Goal: Task Accomplishment & Management: Manage account settings

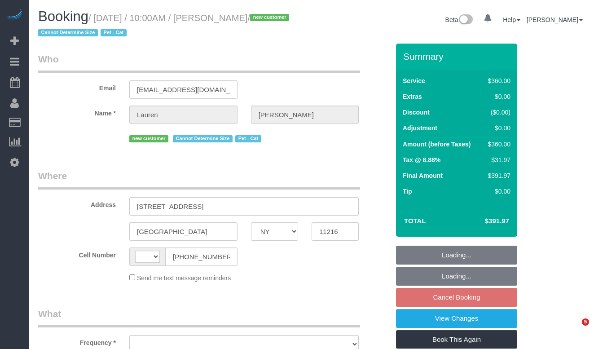
select select "NY"
select select "string:US"
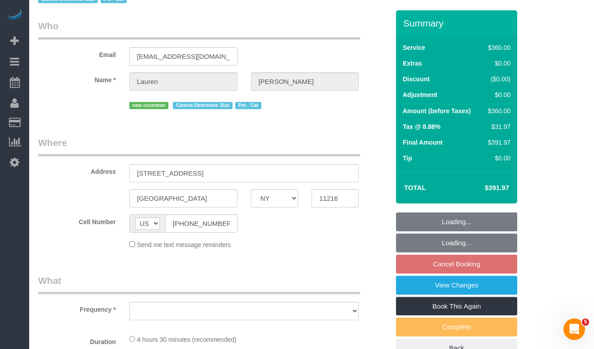
select select "string:stripe-pm_1SExnA4VGloSiKo7Irf8v8HB"
select select "270"
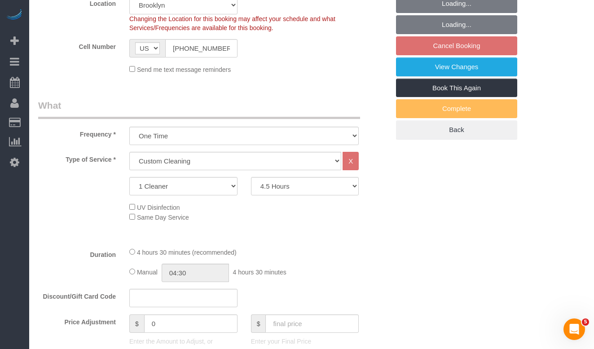
select select "object:1102"
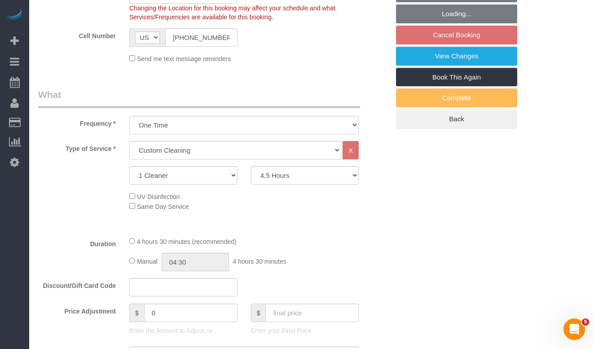
select select "spot3"
select select "number:89"
select select "number:71"
select select "number:14"
select select "number:7"
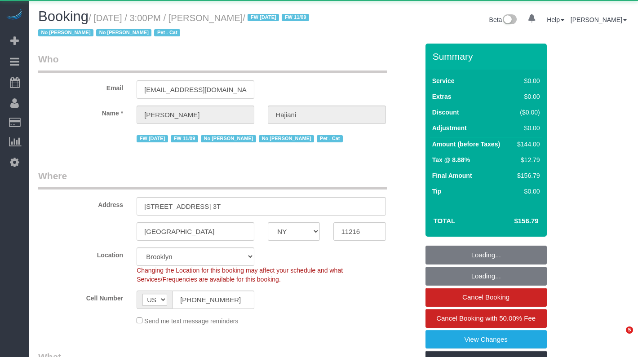
select select "NY"
select select "object:991"
select select "string:stripe-pm_1PZDAs4VGloSiKo76tYOeXZu"
select select "1"
select select "spot1"
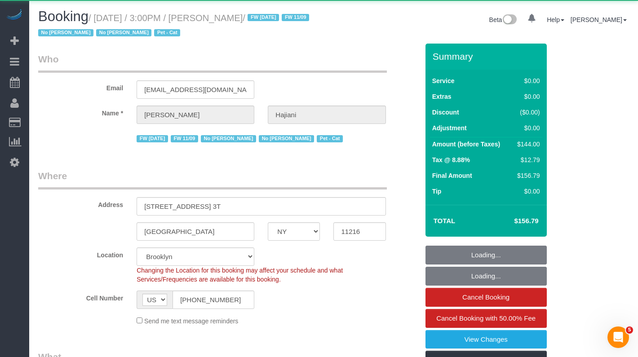
select select "number:89"
select select "number:90"
select select "number:14"
select select "number:7"
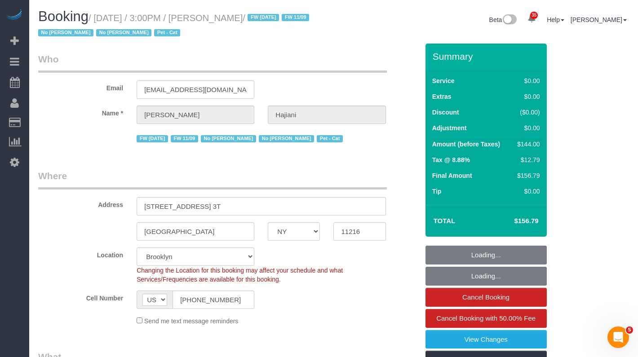
select select "1"
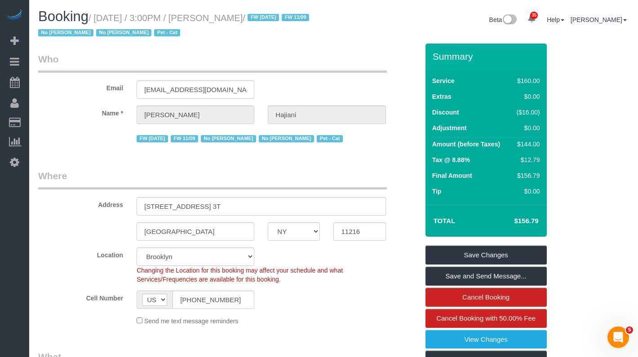
drag, startPoint x: 276, startPoint y: 18, endPoint x: 100, endPoint y: 23, distance: 176.6
click at [100, 23] on h1 "Booking / October 05, 2025 / 3:00PM / Selena Hajiani / FW 01/25/25 FW 11/09 No …" at bounding box center [182, 24] width 289 height 31
copy small "October 05, 2025 / 3:00PM / Selena Hajiani"
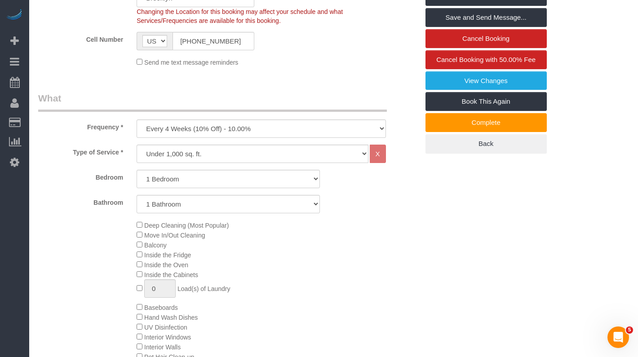
scroll to position [269, 0]
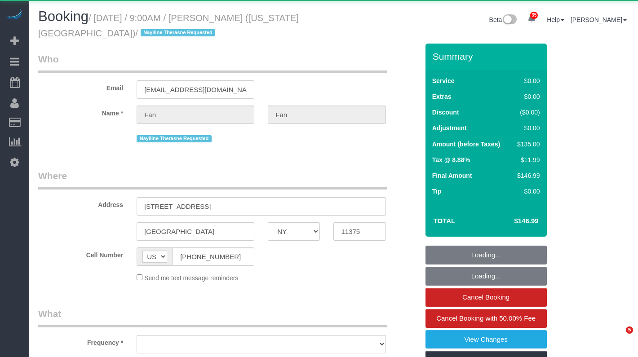
select select "NY"
select select "object:975"
select select "spot1"
select select "number:89"
select select "number:90"
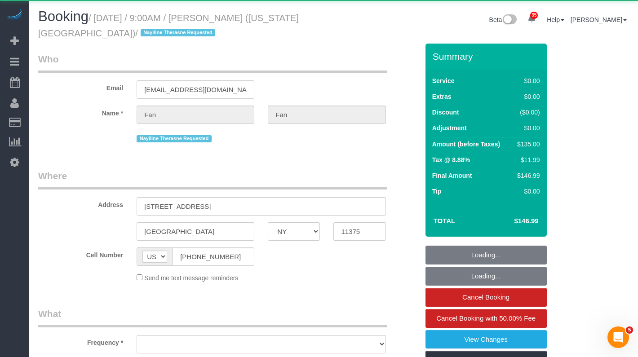
select select "number:15"
select select "number:7"
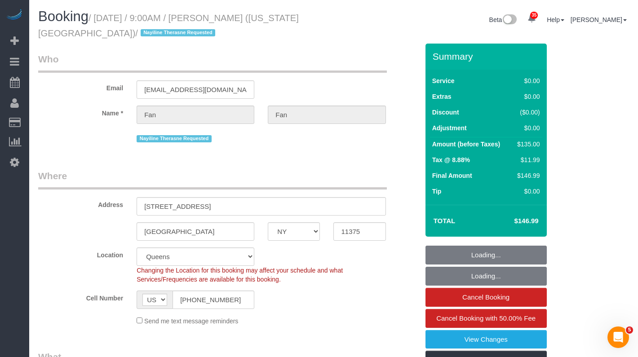
select select "string:stripe-pm_1RPrwA4VGloSiKo7zQzxFbjx"
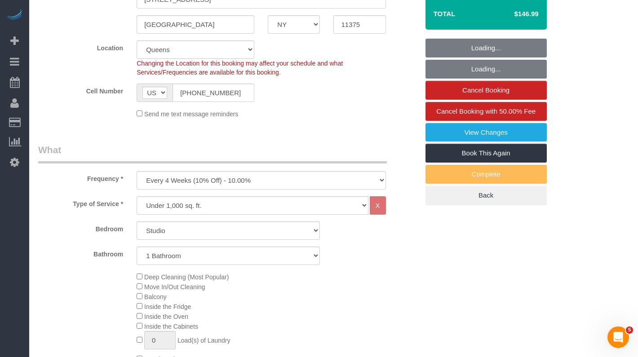
scroll to position [280, 0]
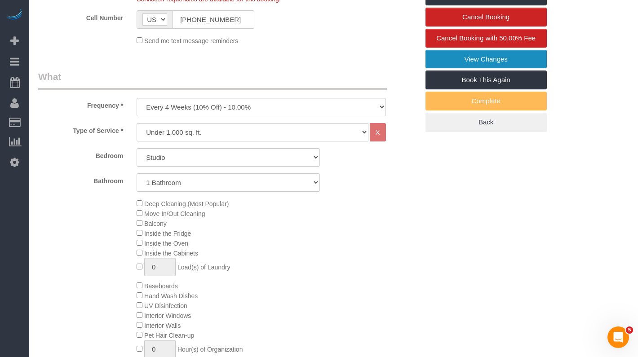
click at [465, 59] on link "View Changes" at bounding box center [486, 59] width 121 height 19
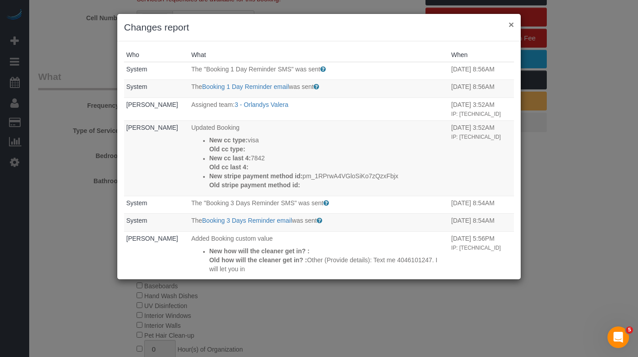
click at [510, 25] on button "×" at bounding box center [511, 24] width 5 height 9
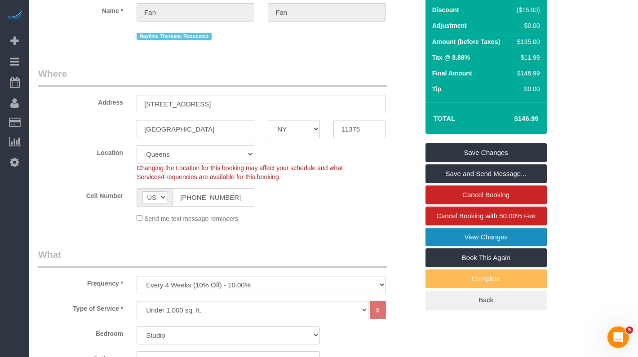
scroll to position [0, 0]
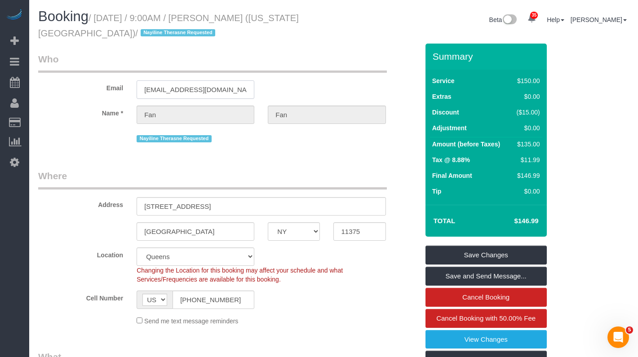
click at [184, 90] on input "fanfan@nyu.edu" at bounding box center [196, 89] width 118 height 18
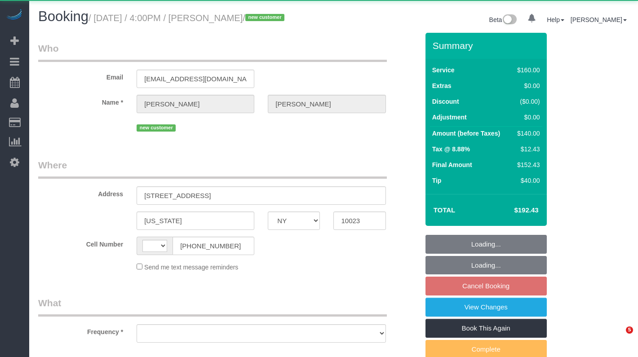
select select "NY"
select select "string:[GEOGRAPHIC_DATA]"
select select "object:1046"
select select "string:stripe-pm_1SEzRD4VGloSiKo7xekD8BBT"
select select "spot9"
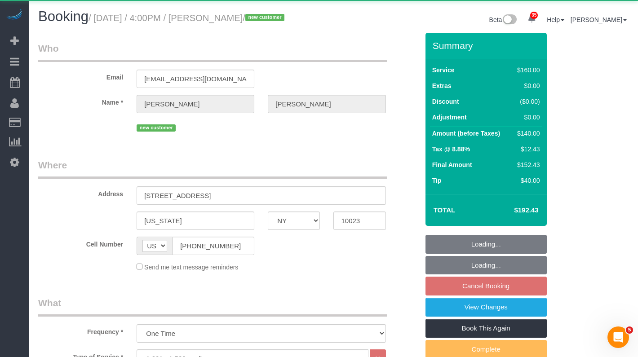
select select "number:64"
select select "number:77"
select select "number:15"
select select "number:5"
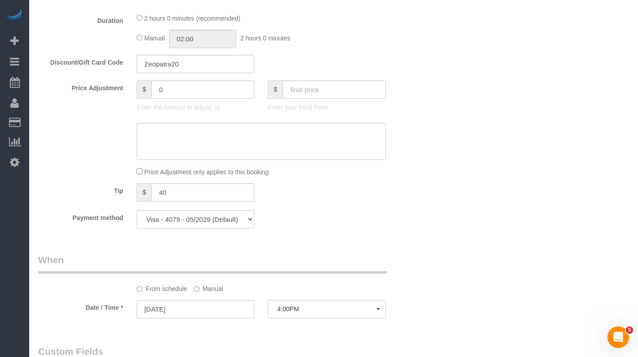
scroll to position [469, 0]
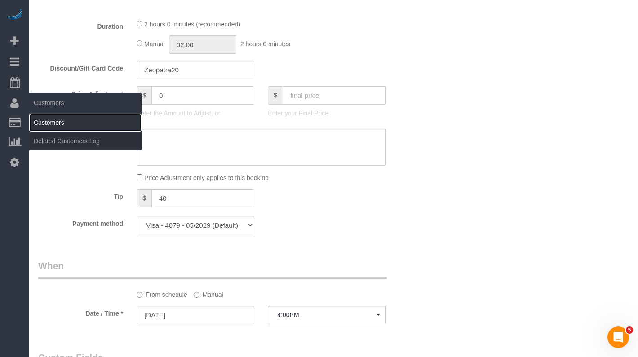
click at [38, 123] on link "Customers" at bounding box center [85, 123] width 112 height 18
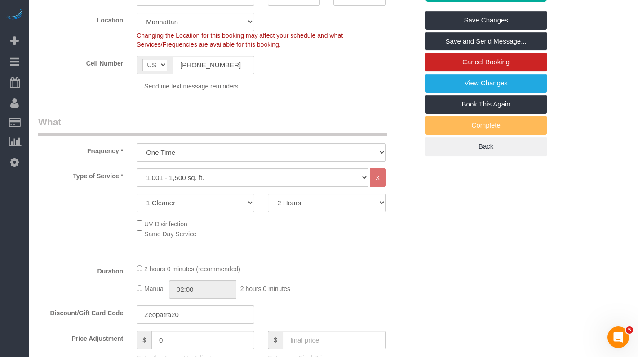
scroll to position [0, 0]
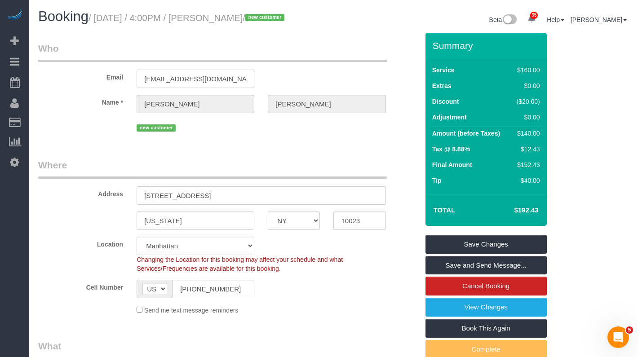
click at [171, 88] on input "[EMAIL_ADDRESS][DOMAIN_NAME]" at bounding box center [196, 79] width 118 height 18
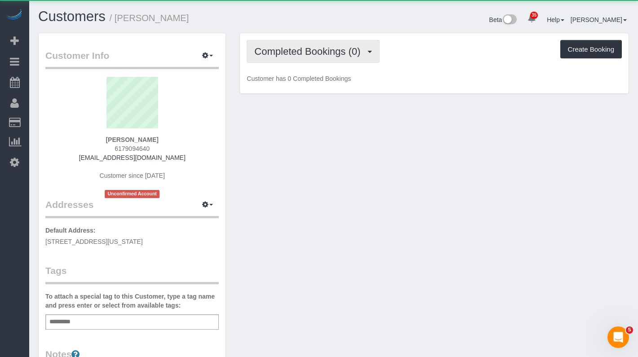
click at [271, 49] on span "Completed Bookings (0)" at bounding box center [309, 51] width 111 height 11
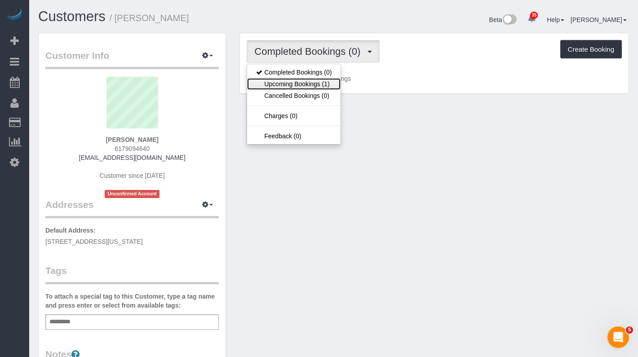
click at [294, 85] on link "Upcoming Bookings (1)" at bounding box center [293, 84] width 93 height 12
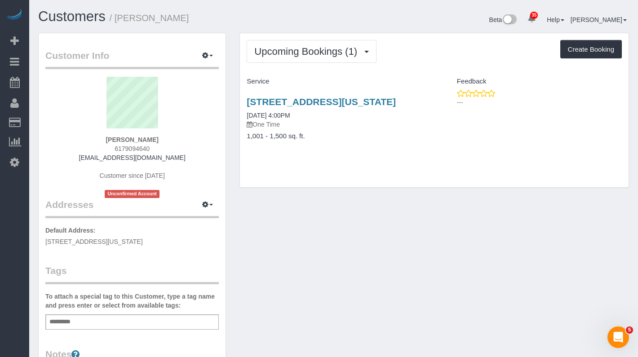
click at [143, 242] on span "217 W 70th, Apt 3, New York, NY 10023" at bounding box center [94, 241] width 98 height 7
copy div "217 W 70th, Apt 3, New York, NY 10023"
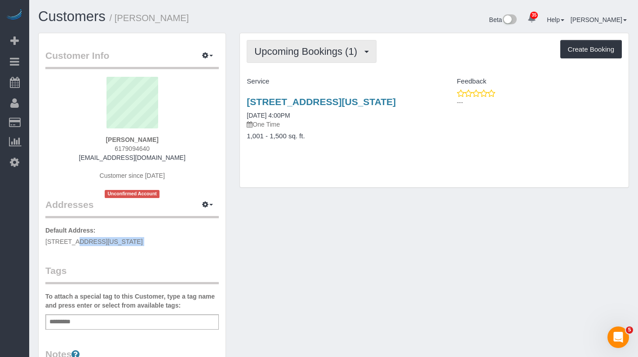
click at [286, 40] on button "Upcoming Bookings (1)" at bounding box center [312, 51] width 130 height 23
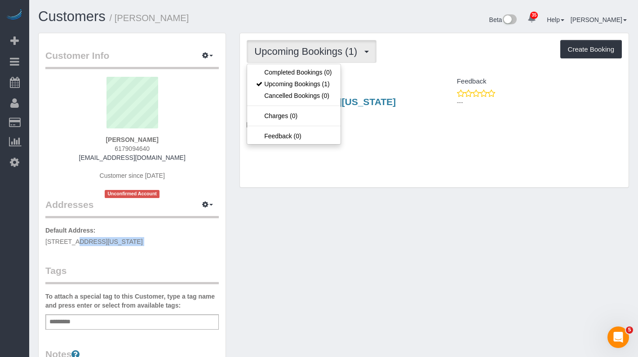
click at [182, 243] on p "Default Address: 217 W 70th, Apt 3, New York, NY 10023" at bounding box center [131, 236] width 173 height 20
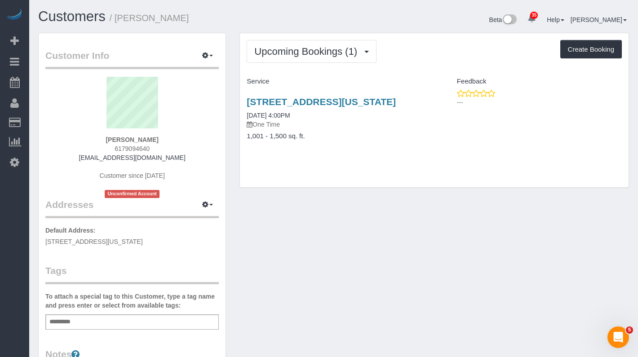
click at [143, 240] on span "217 W 70th, Apt 3, New York, NY 10023" at bounding box center [94, 241] width 98 height 7
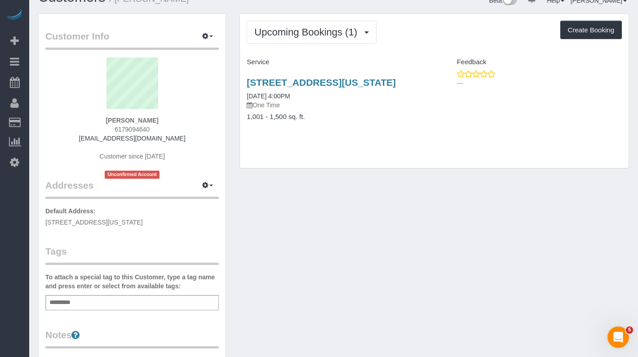
scroll to position [21, 0]
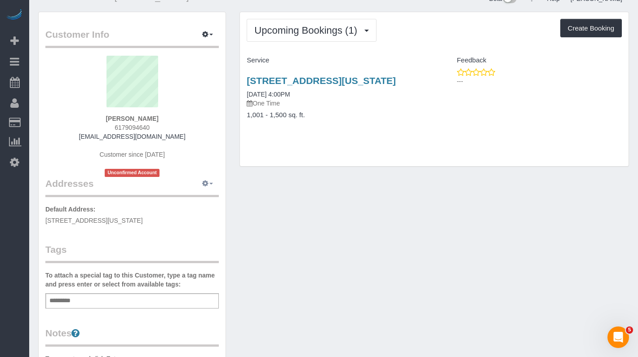
click at [208, 186] on icon "button" at bounding box center [205, 183] width 6 height 5
click at [185, 203] on button "Manage Addresses" at bounding box center [182, 201] width 73 height 13
select select "NY"
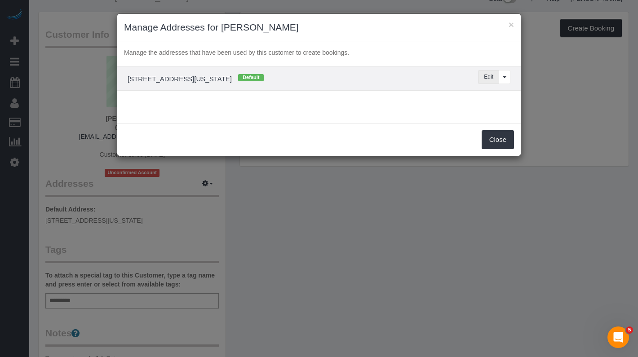
click at [480, 75] on button "Edit" at bounding box center [488, 77] width 21 height 14
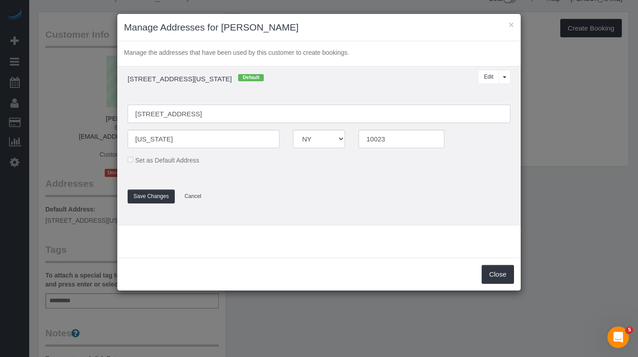
click at [217, 118] on input "217 W 70th, Apt 3" at bounding box center [319, 114] width 383 height 18
drag, startPoint x: 220, startPoint y: 115, endPoint x: 131, endPoint y: 111, distance: 89.1
click at [131, 111] on input "217 W 70th, Apt 3" at bounding box center [319, 114] width 383 height 18
click at [168, 111] on input "217 W 70th, Apt 3" at bounding box center [319, 114] width 383 height 18
drag, startPoint x: 196, startPoint y: 115, endPoint x: 126, endPoint y: 111, distance: 69.7
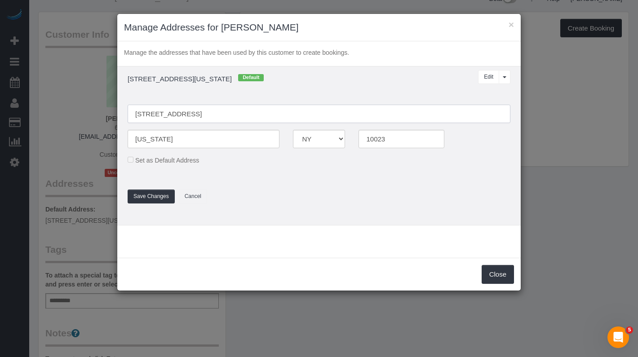
click at [127, 111] on div "217 W 70th, Apt 3" at bounding box center [319, 114] width 396 height 18
paste input "est 70th Street #"
click at [201, 114] on input "217 West 70th Street #3" at bounding box center [319, 114] width 383 height 18
type input "217 West 70th Street, Apt. 3"
click at [151, 192] on button "Save Changes" at bounding box center [151, 197] width 47 height 14
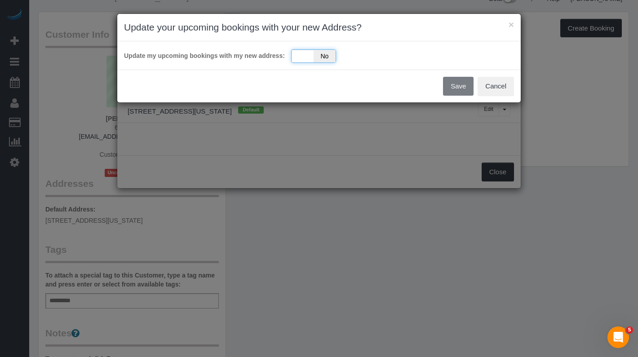
click at [306, 56] on div "Yes No" at bounding box center [313, 55] width 45 height 13
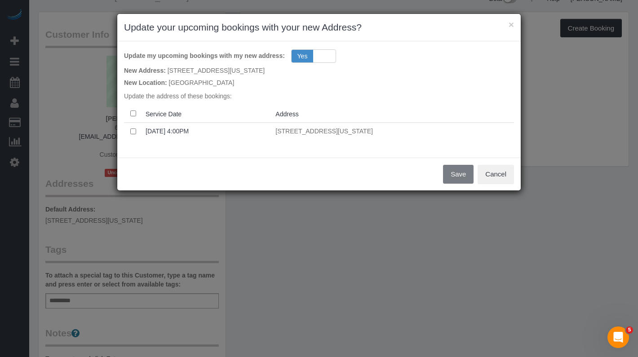
click at [451, 129] on p "217 W 70th, Apt 3, New York, NY 10023" at bounding box center [392, 131] width 235 height 9
click at [457, 170] on button "Save" at bounding box center [458, 174] width 31 height 19
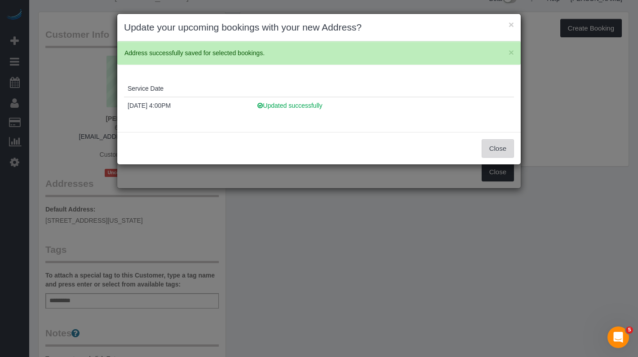
click at [490, 144] on button "Close" at bounding box center [498, 148] width 32 height 19
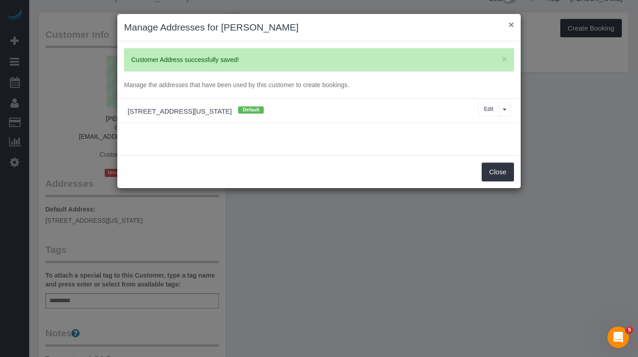
click at [510, 26] on button "×" at bounding box center [511, 24] width 5 height 9
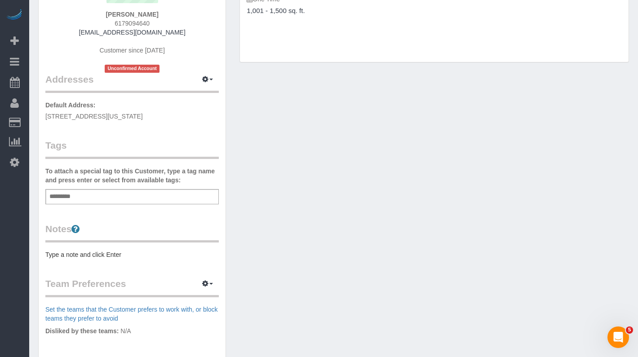
scroll to position [136, 0]
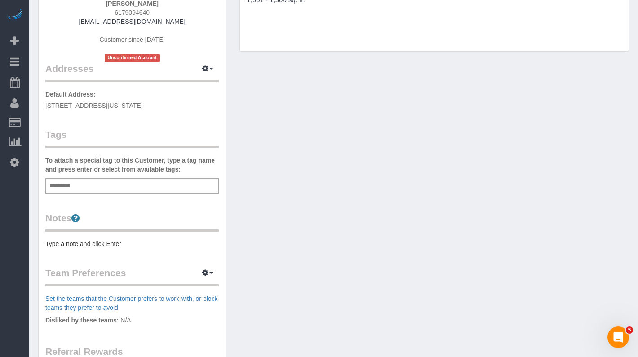
click at [98, 188] on div "Add a tag" at bounding box center [131, 185] width 173 height 15
type input "*"
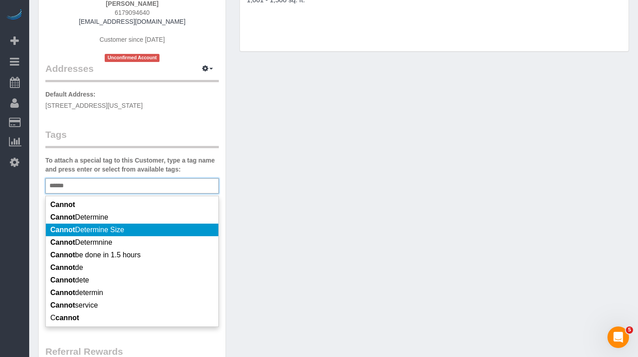
type input "******"
click at [116, 230] on span "Cannot Determine Size" at bounding box center [87, 230] width 74 height 8
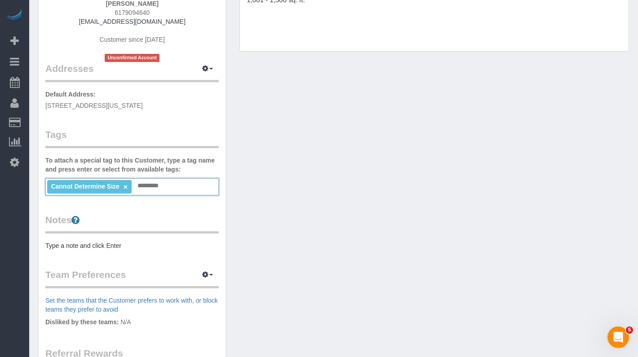
click at [83, 245] on pre "Type a note and click Enter" at bounding box center [131, 245] width 173 height 9
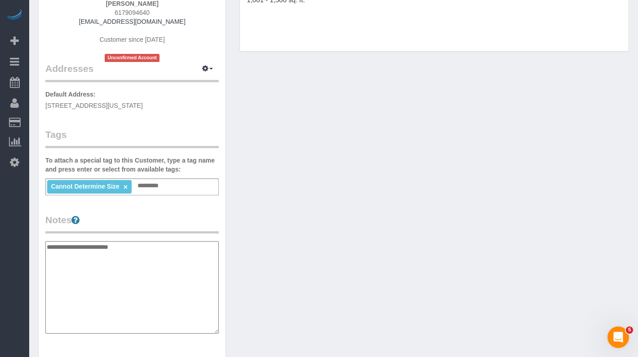
scroll to position [136, 0]
click at [133, 243] on textarea "**********" at bounding box center [131, 288] width 173 height 93
click at [137, 250] on textarea "**********" at bounding box center [131, 288] width 173 height 93
paste textarea "**********"
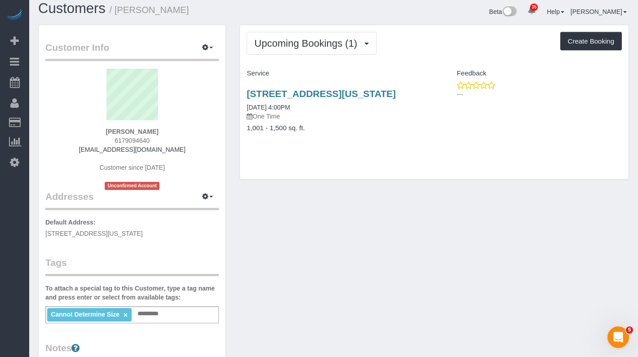
type textarea "**********"
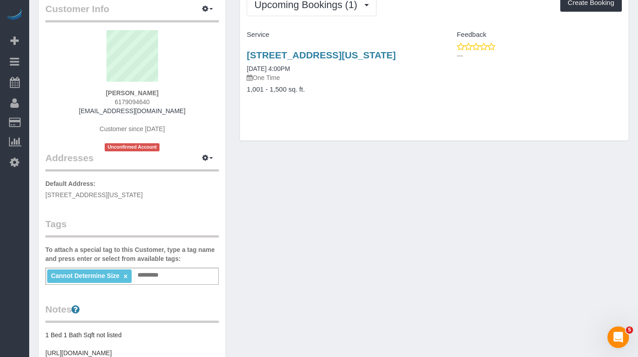
scroll to position [27, 0]
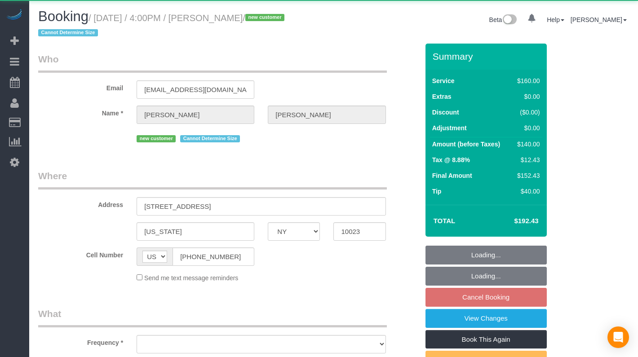
select select "NY"
select select "object:1041"
select select "number:64"
select select "number:77"
select select "number:15"
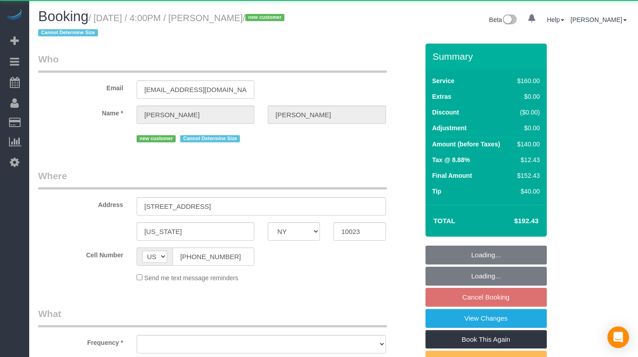
select select "number:5"
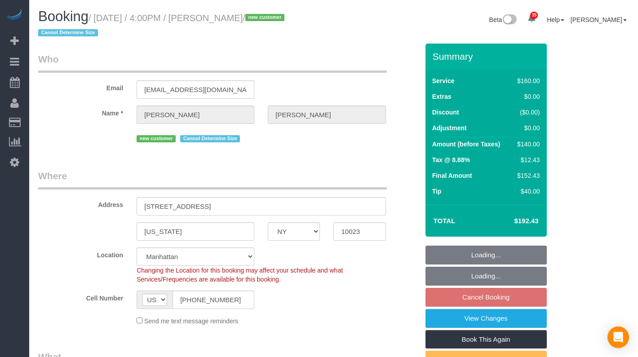
select select "string:stripe-pm_1SEzRD4VGloSiKo7xekD8BBT"
select select "spot9"
select select "object:1431"
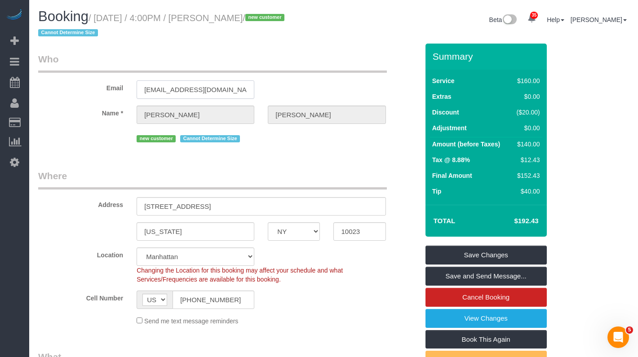
click at [178, 92] on input "[EMAIL_ADDRESS][DOMAIN_NAME]" at bounding box center [196, 89] width 118 height 18
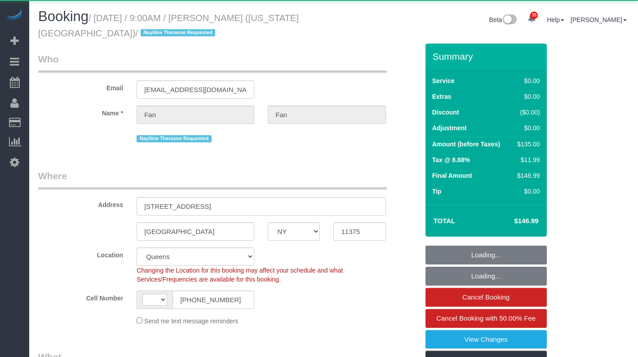
select select "NY"
select select "object:933"
select select "string:US"
select select "string:stripe-pm_1RPrwA4VGloSiKo7zQzxFbjx"
select select "spot1"
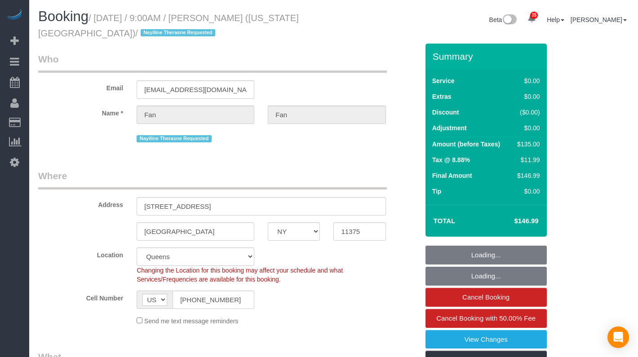
select select "number:89"
select select "number:90"
select select "number:15"
select select "number:7"
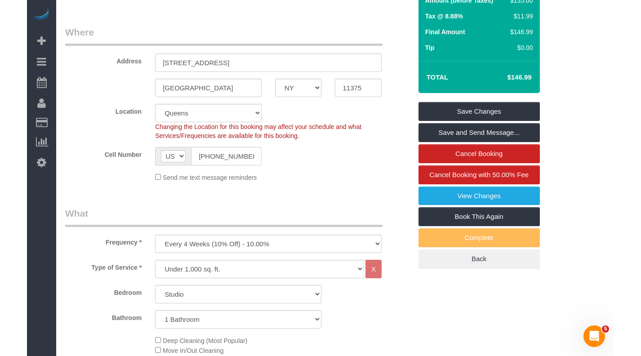
scroll to position [66, 0]
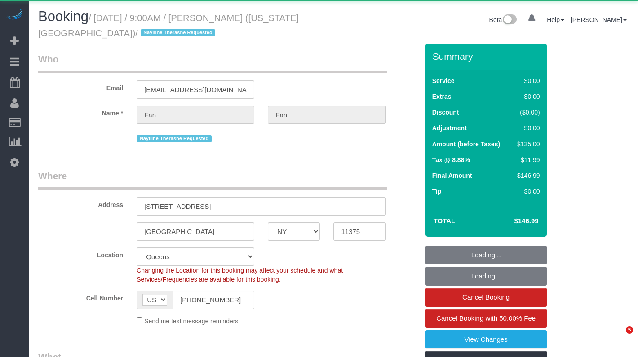
select select "NY"
select select "spot1"
select select "object:936"
select select "string:stripe-pm_1RPrwA4VGloSiKo7zQzxFbjx"
select select "number:89"
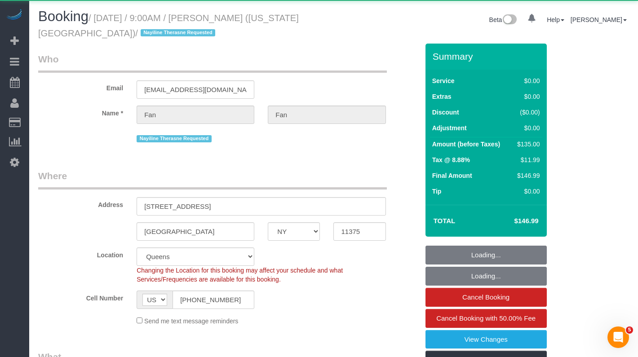
select select "number:90"
select select "number:15"
select select "number:7"
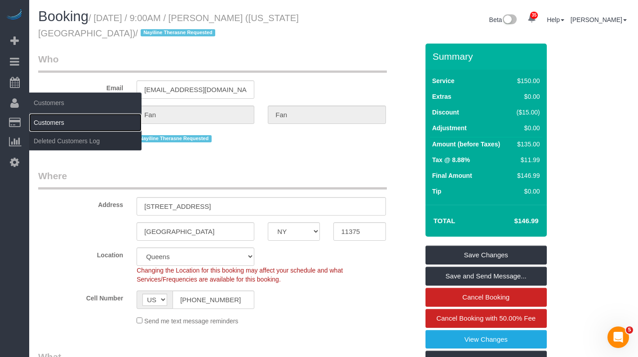
click at [44, 121] on link "Customers" at bounding box center [85, 123] width 112 height 18
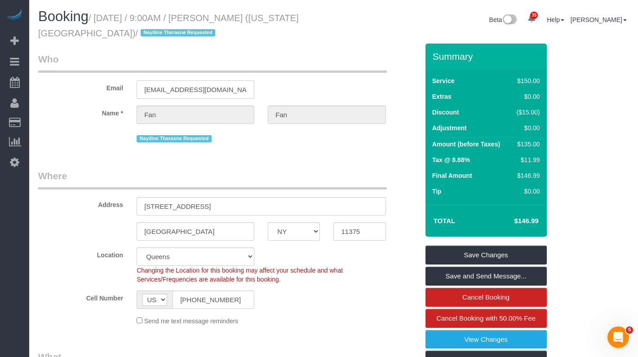
click at [175, 89] on input "[EMAIL_ADDRESS][DOMAIN_NAME]" at bounding box center [196, 89] width 118 height 18
click at [175, 89] on input "fanfan@nyu.edu" at bounding box center [196, 89] width 118 height 18
click at [91, 182] on legend "Where" at bounding box center [212, 179] width 349 height 20
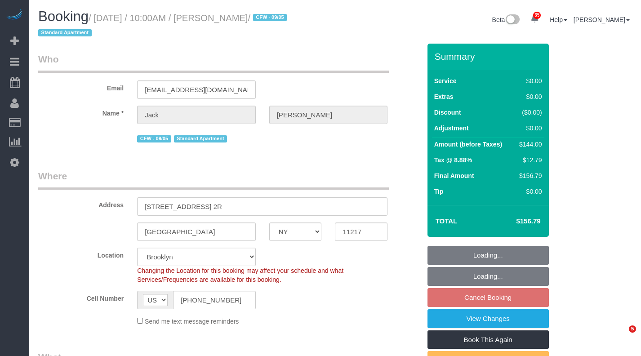
select select "NY"
select select "1"
select select "string:stripe-pm_1RMYOM4VGloSiKo7LGZRO5rF"
select select "spot63"
select select "number:89"
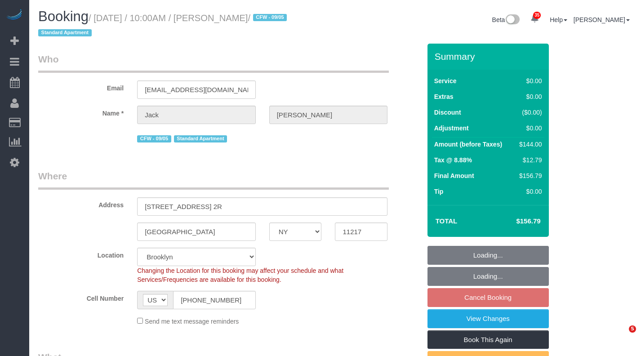
select select "number:90"
select select "number:15"
select select "number:5"
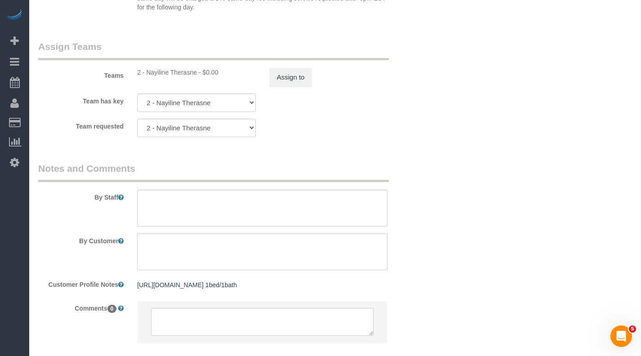
scroll to position [1168, 0]
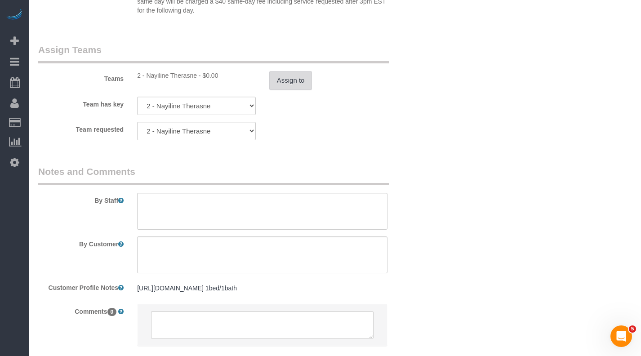
click at [291, 86] on button "Assign to" at bounding box center [290, 80] width 43 height 19
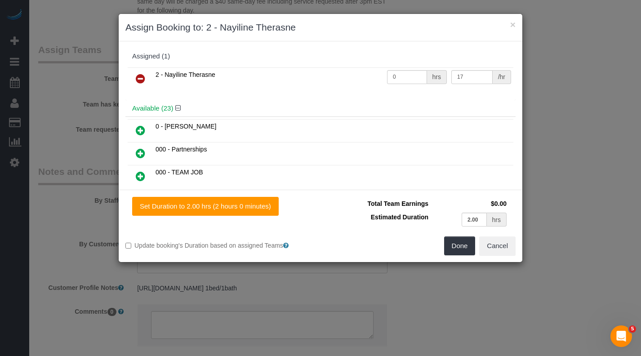
click at [140, 76] on icon at bounding box center [140, 78] width 9 height 11
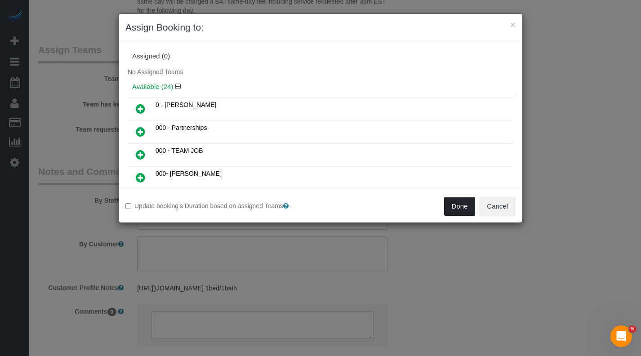
click at [449, 208] on button "Done" at bounding box center [459, 206] width 31 height 19
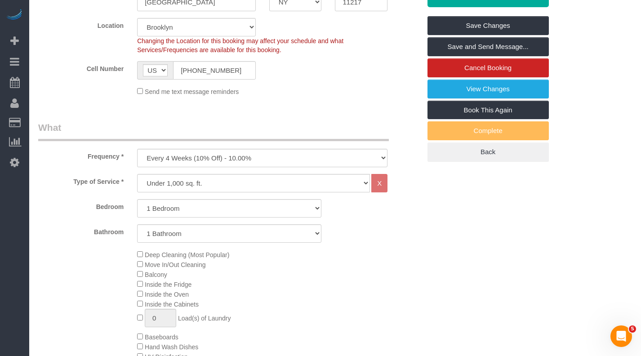
scroll to position [0, 0]
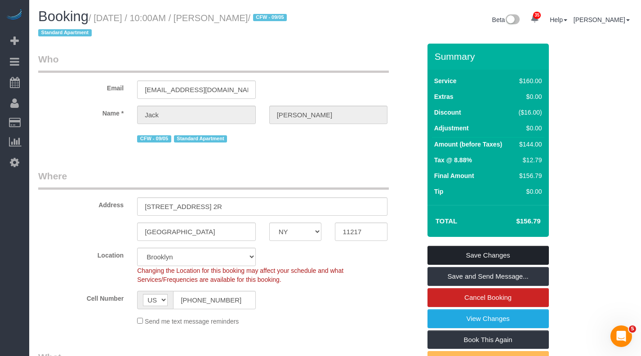
click at [457, 255] on link "Save Changes" at bounding box center [487, 255] width 121 height 19
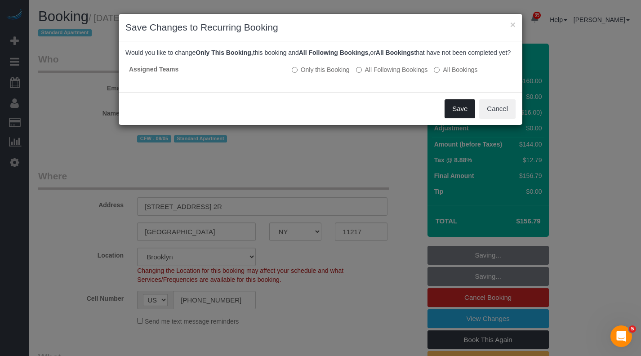
click at [455, 118] on button "Save" at bounding box center [459, 108] width 31 height 19
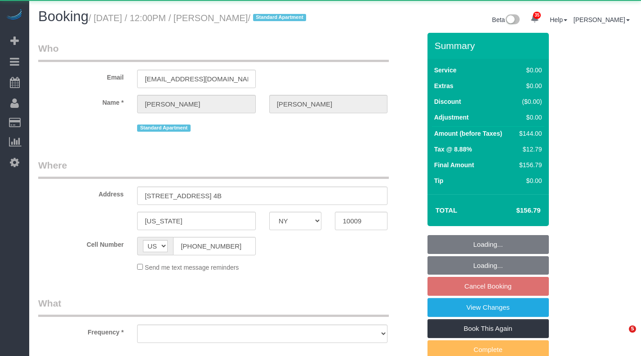
select select "NY"
select select "object:1068"
select select "1"
select select "spot2"
select select "number:60"
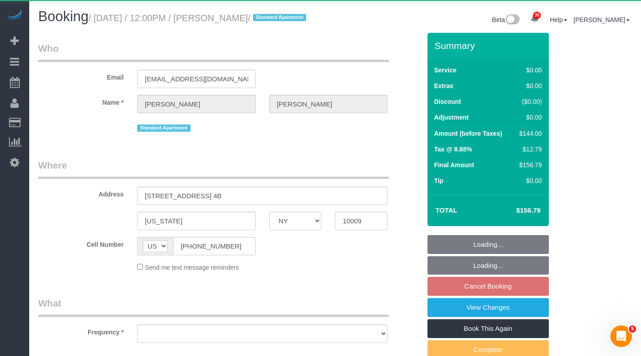
select select "number:77"
select select "number:15"
select select "number:5"
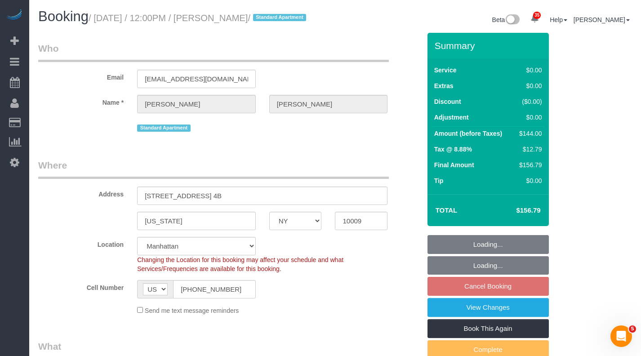
select select "object:1074"
select select "spot59"
select select "string:stripe-pm_1R8ptc4VGloSiKo78QYujOUz"
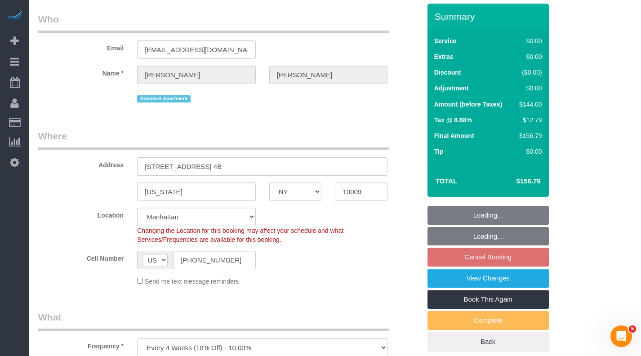
select select "1"
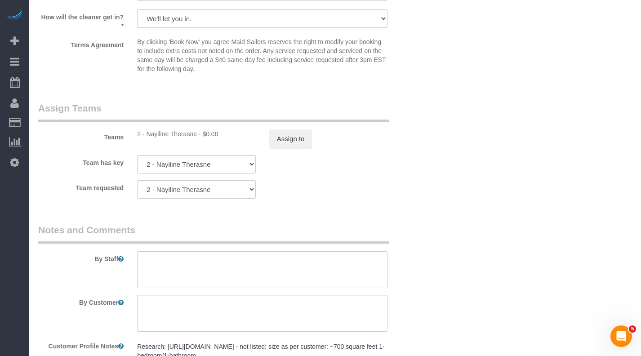
scroll to position [1106, 0]
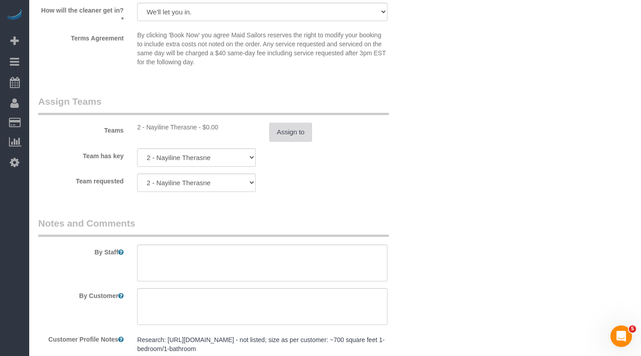
click at [281, 142] on button "Assign to" at bounding box center [290, 132] width 43 height 19
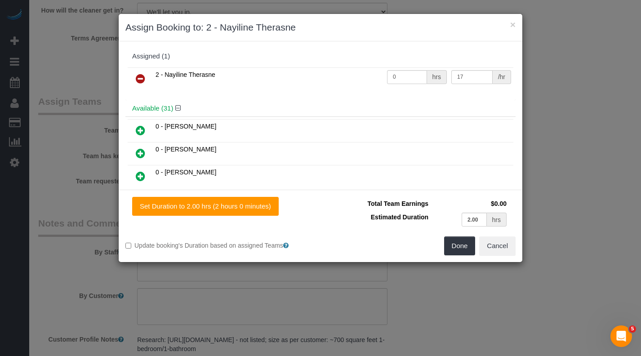
click at [141, 80] on icon at bounding box center [140, 78] width 9 height 11
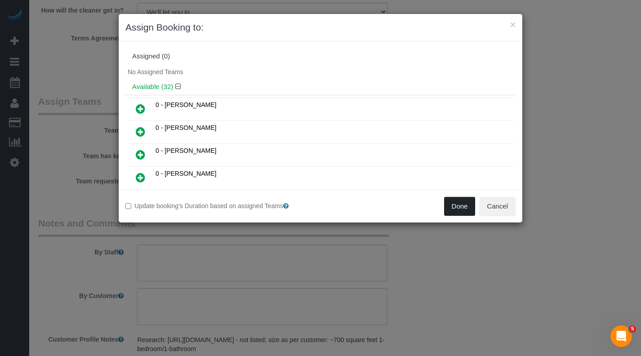
click at [453, 207] on button "Done" at bounding box center [459, 206] width 31 height 19
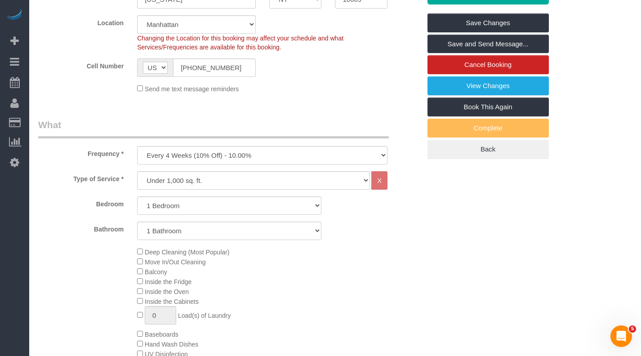
scroll to position [0, 0]
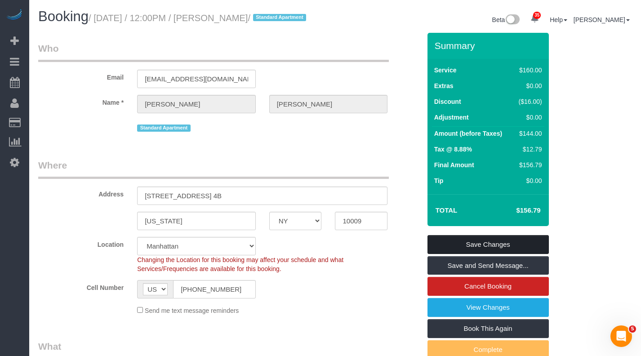
click at [442, 254] on link "Save Changes" at bounding box center [487, 244] width 121 height 19
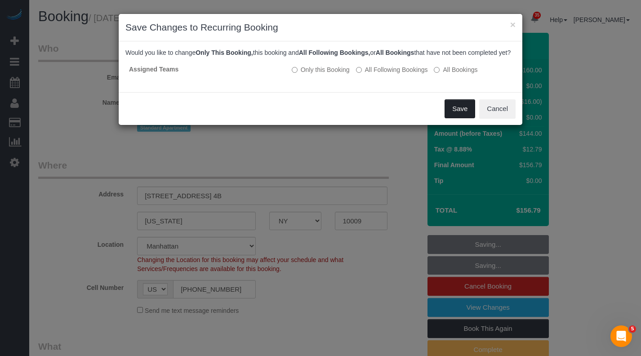
click at [454, 116] on button "Save" at bounding box center [459, 108] width 31 height 19
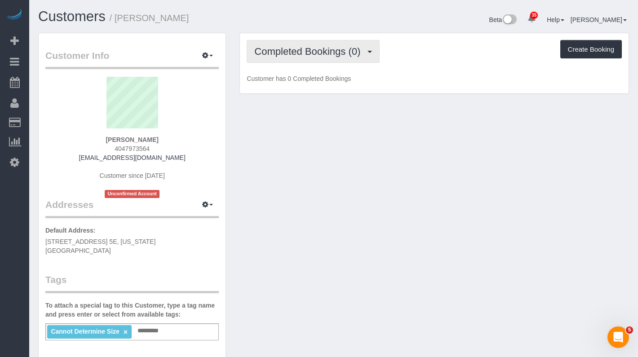
click at [298, 61] on button "Completed Bookings (0)" at bounding box center [313, 51] width 133 height 23
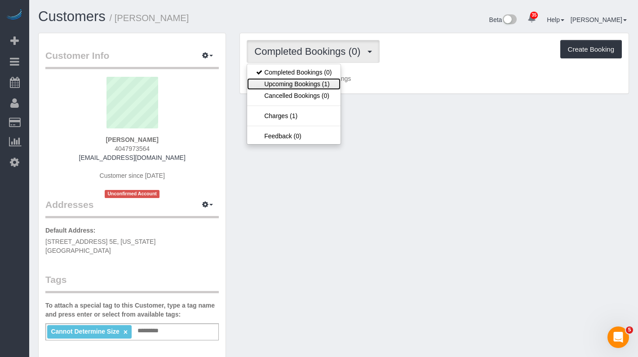
click at [298, 87] on link "Upcoming Bookings (1)" at bounding box center [293, 84] width 93 height 12
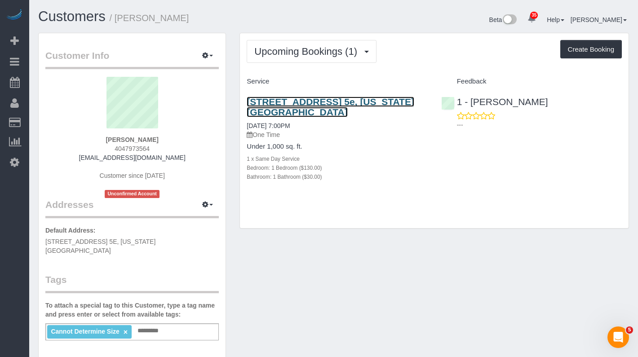
click at [283, 106] on link "[STREET_ADDRESS] 5e, [US_STATE][GEOGRAPHIC_DATA]" at bounding box center [331, 107] width 168 height 21
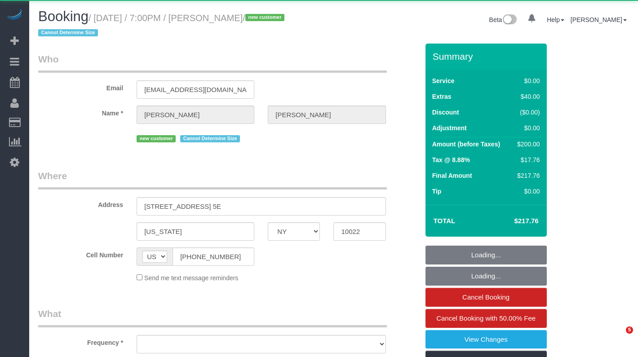
select select "NY"
select select "object:825"
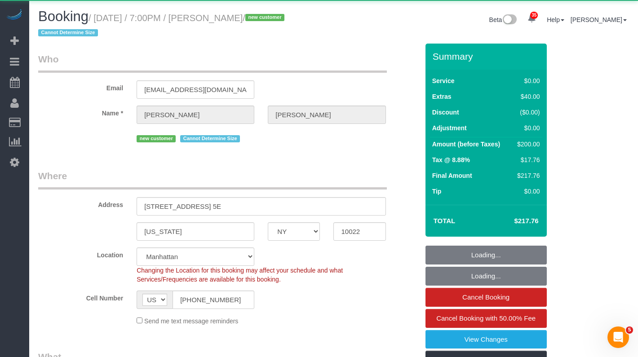
select select "string:stripe-pm_1SEwRc4VGloSiKo7mz9DuY01"
select select "1"
select select "spot1"
select select "number:65"
select select "number:79"
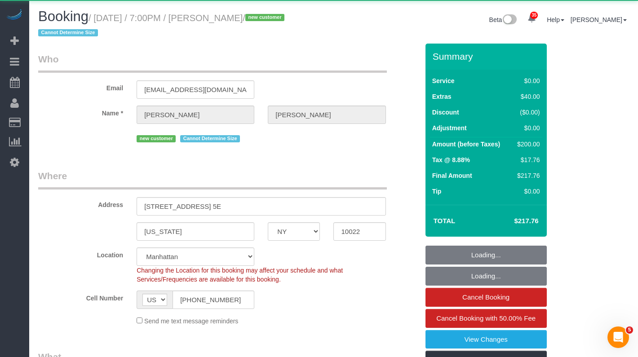
select select "number:15"
select select "number:7"
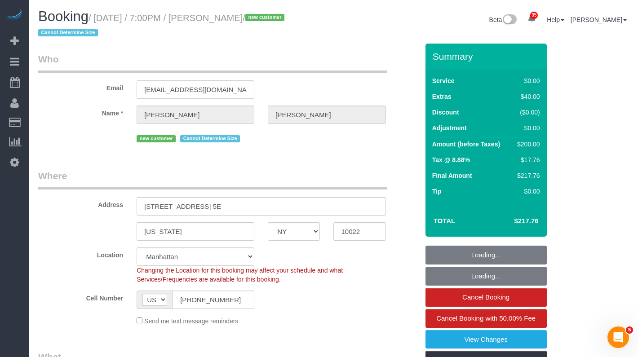
select select "object:1501"
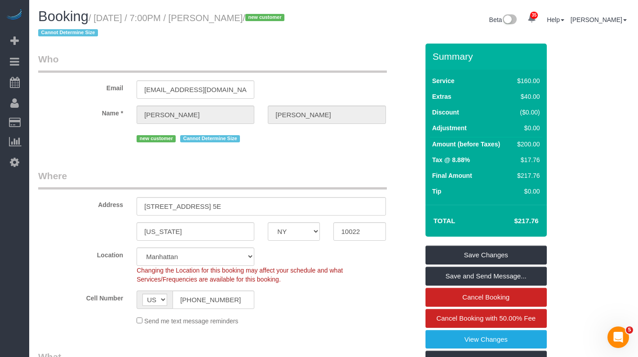
drag, startPoint x: 284, startPoint y: 17, endPoint x: 104, endPoint y: 19, distance: 179.3
click at [104, 19] on small "/ October 05, 2025 / 7:00PM / Samuel Pittman / new customer Cannot Determine Si…" at bounding box center [162, 25] width 249 height 25
copy small "October 05, 2025 / 7:00PM / Samuel Pittman"
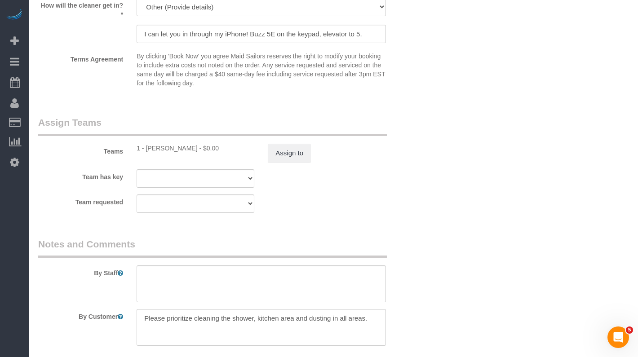
scroll to position [1127, 0]
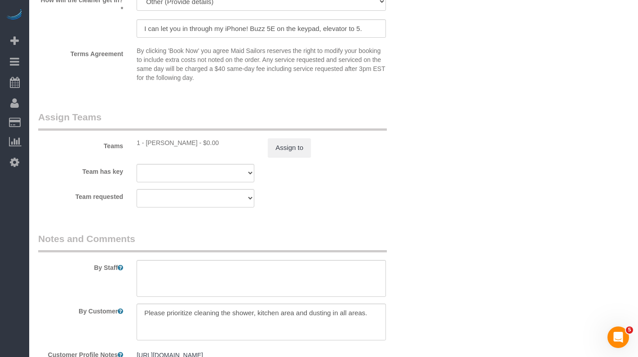
drag, startPoint x: 188, startPoint y: 140, endPoint x: 146, endPoint y: 143, distance: 41.9
click at [146, 143] on div "1 - [PERSON_NAME] - $0.00" at bounding box center [196, 142] width 118 height 9
copy div "Kariluz Romero"
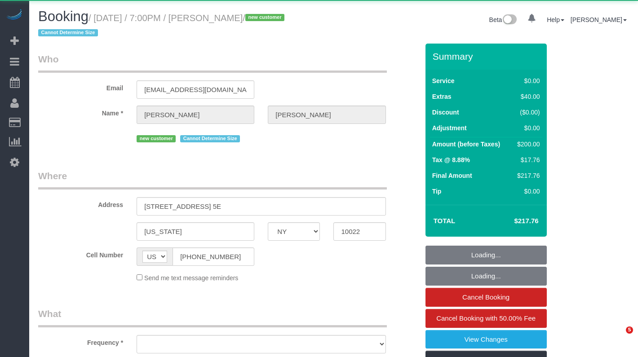
select select "NY"
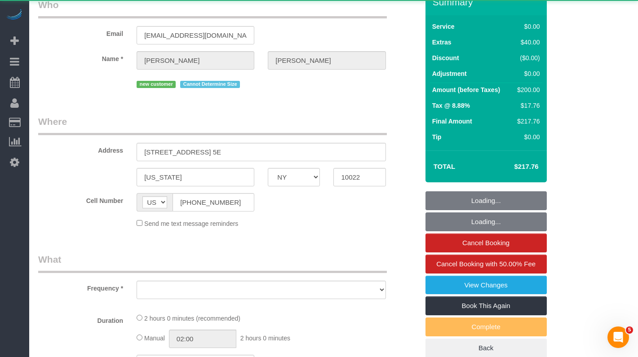
select select "object:970"
select select "spot1"
select select "number:65"
select select "number:79"
select select "number:15"
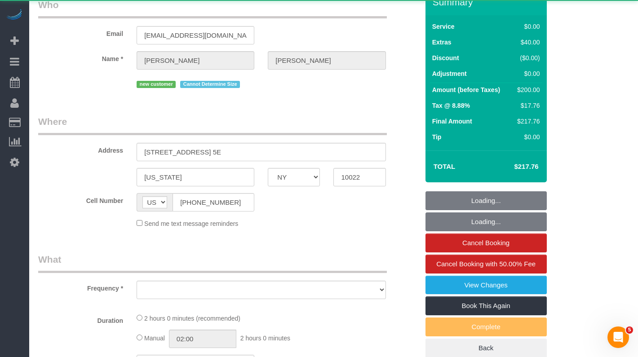
select select "number:7"
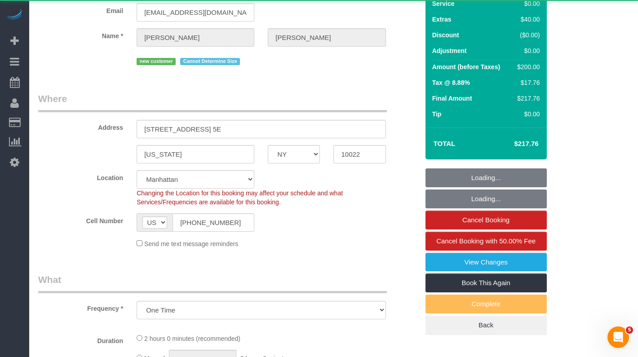
select select "object:1082"
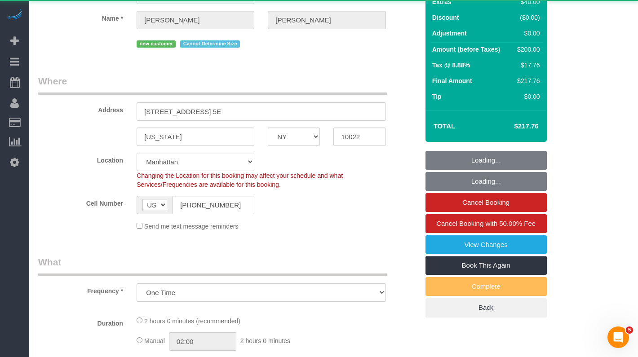
select select "string:stripe-pm_1SEwRc4VGloSiKo7mz9DuY01"
select select "1"
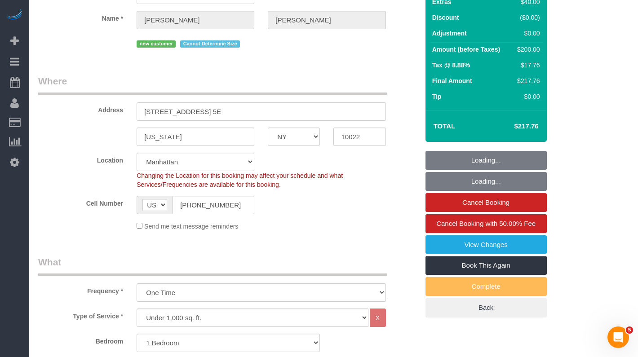
scroll to position [97, 0]
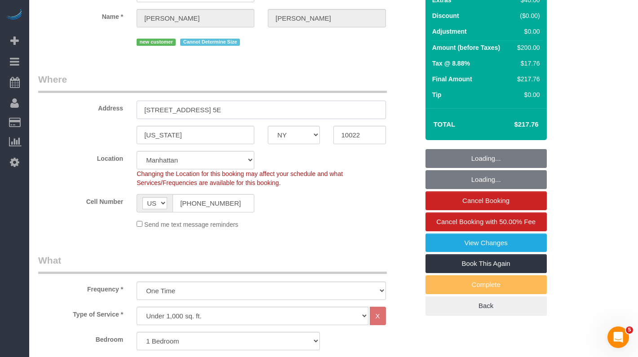
drag, startPoint x: 265, startPoint y: 110, endPoint x: 122, endPoint y: 85, distance: 144.6
click at [123, 105] on div "Address 340 East 58th Street, Apt. 5E" at bounding box center [228, 96] width 394 height 46
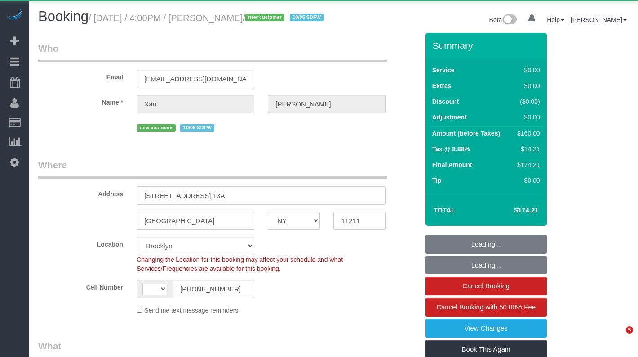
select select "NY"
select select "spot1"
select select "object:937"
select select "string:[GEOGRAPHIC_DATA]"
select select "1"
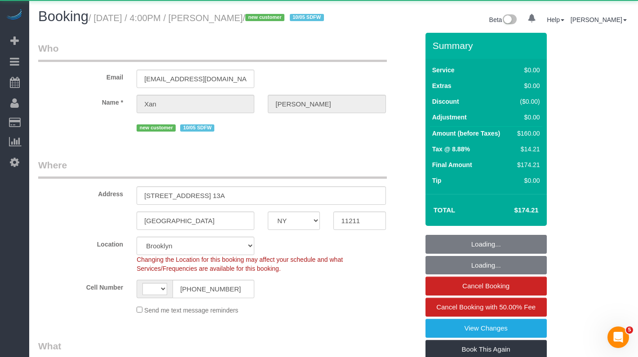
select select "number:59"
select select "number:78"
select select "number:15"
select select "number:5"
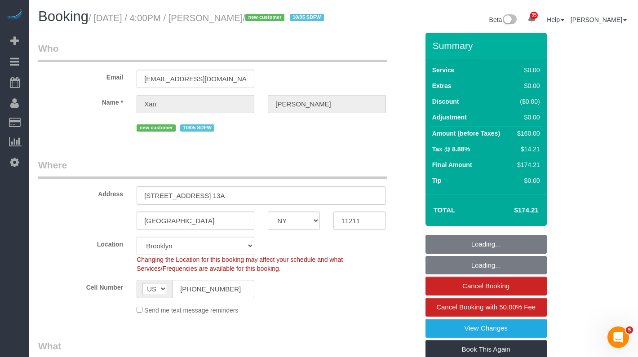
select select "spot39"
select select "string:stripe-pm_1SEsaC4VGloSiKo7Sm3E9XjS"
drag, startPoint x: 276, startPoint y: 20, endPoint x: 217, endPoint y: 19, distance: 58.9
click at [217, 19] on small "/ October 05, 2025 / 4:00PM / Xan Northcott / new customer 10/05 SDFW" at bounding box center [208, 18] width 238 height 10
copy small "Xan Northcott"
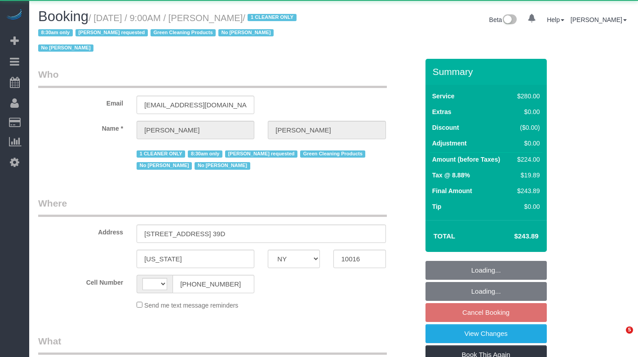
select select "NY"
select select "string:US"
select select "object:982"
select select "number:89"
select select "number:90"
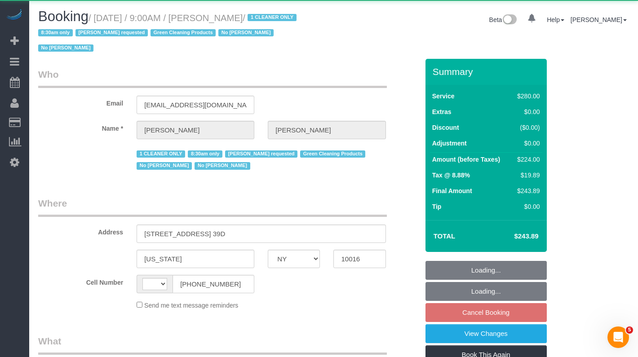
select select "number:15"
select select "number:5"
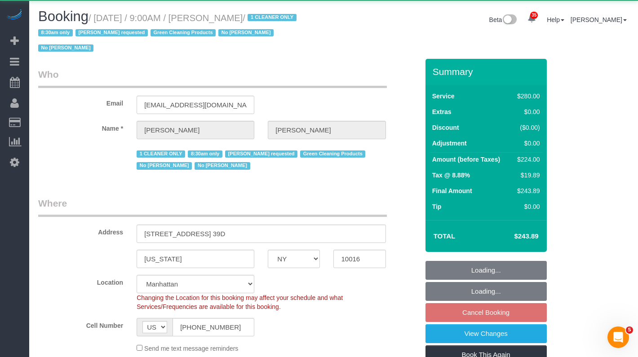
select select "object:1067"
select select "string:stripe-pm_1Pz1Rj4VGloSiKo7Opl5Xfd6"
select select "210"
select select "spot2"
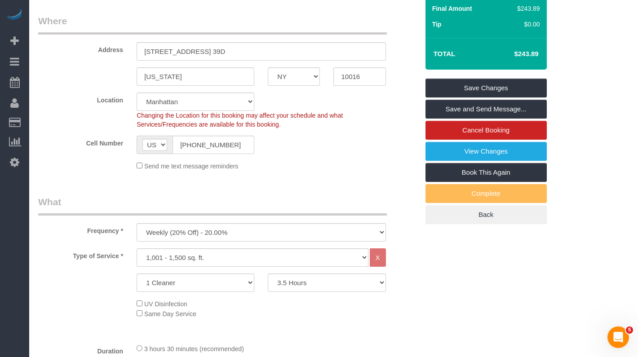
scroll to position [163, 0]
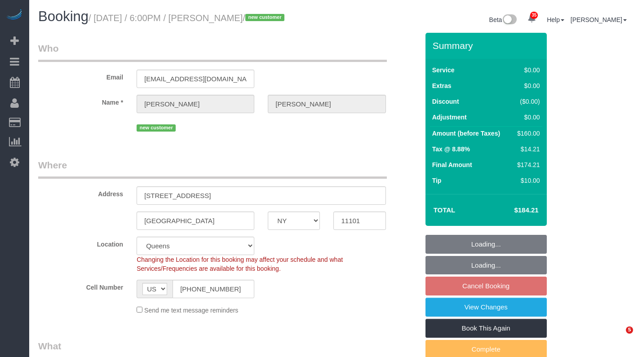
select select "NY"
select select "1"
select select "spot66"
select select "number:89"
select select "number:90"
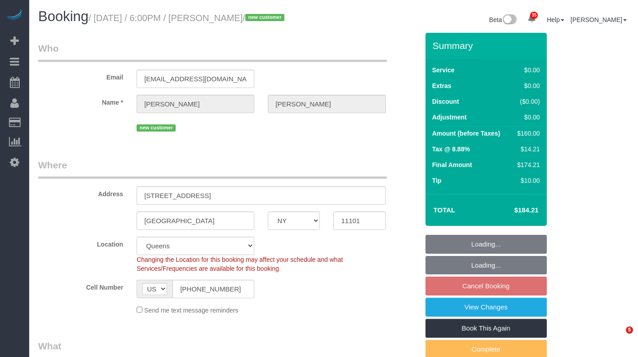
select select "number:15"
select select "number:7"
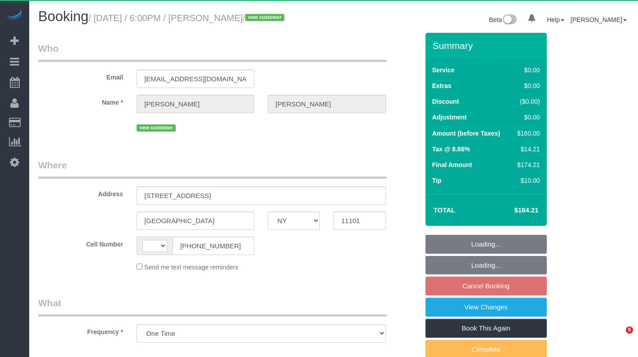
select select "NY"
select select "object:965"
select select "string:[GEOGRAPHIC_DATA]"
select select "spot11"
select select "number:89"
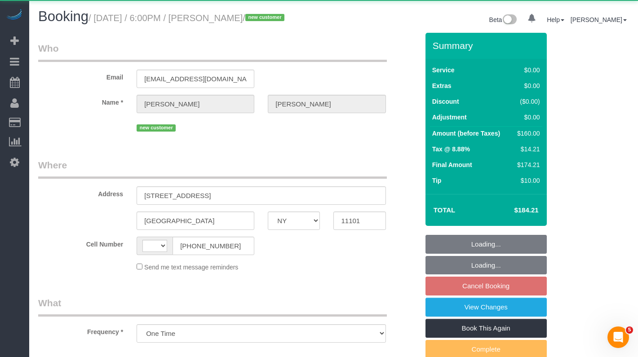
select select "number:90"
select select "number:15"
select select "number:7"
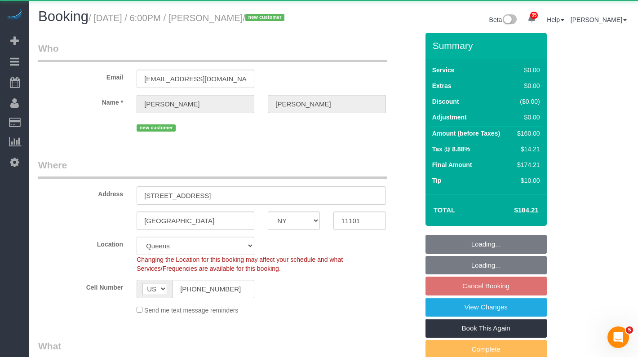
select select "string:stripe-pm_1SF02I4VGloSiKo7ljKtFnew"
select select "1"
